Goal: Check status: Check status

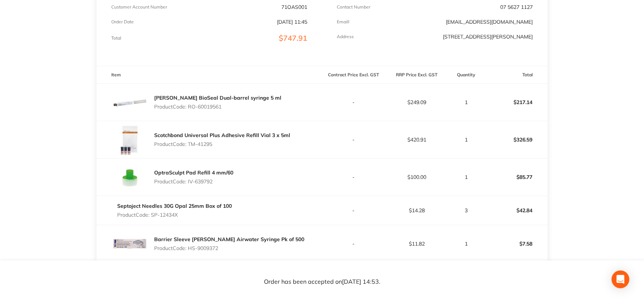
scroll to position [148, 0]
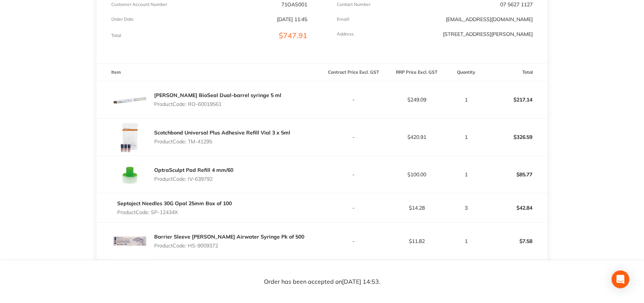
click at [175, 171] on link "OptraSculpt Pad Refill 4 mm/60" at bounding box center [193, 169] width 79 height 7
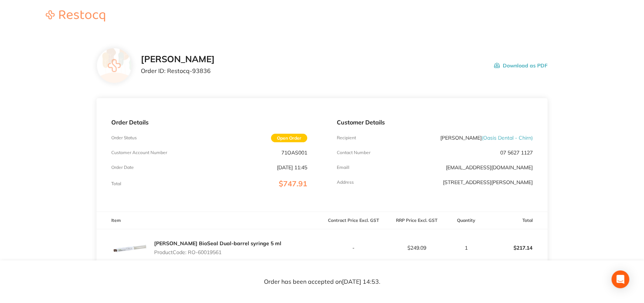
click at [524, 65] on button "Download as PDF" at bounding box center [521, 65] width 54 height 23
drag, startPoint x: 277, startPoint y: 151, endPoint x: 310, endPoint y: 153, distance: 33.0
click at [310, 153] on div "Order Details Order Status Open Order Customer Account Number 71OAS001 Order Da…" at bounding box center [210, 154] width 226 height 113
copy p "71OAS001"
drag, startPoint x: 202, startPoint y: 72, endPoint x: 224, endPoint y: 72, distance: 21.8
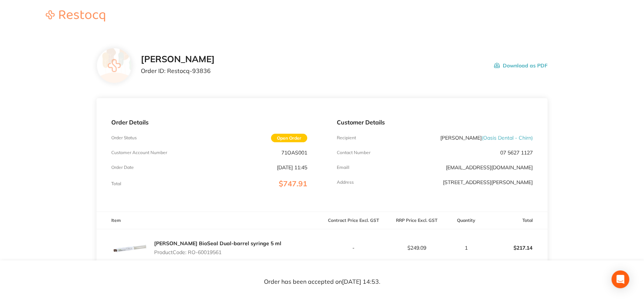
click at [224, 72] on div "Henry Schein Halas Order ID: Restocq- 93836 Download as PDF" at bounding box center [344, 65] width 407 height 23
drag, startPoint x: 171, startPoint y: 70, endPoint x: 219, endPoint y: 71, distance: 48.1
click at [215, 71] on p "Order ID: Restocq- 93836" at bounding box center [178, 70] width 74 height 7
copy p "Restocq- 93836"
